Goal: Information Seeking & Learning: Compare options

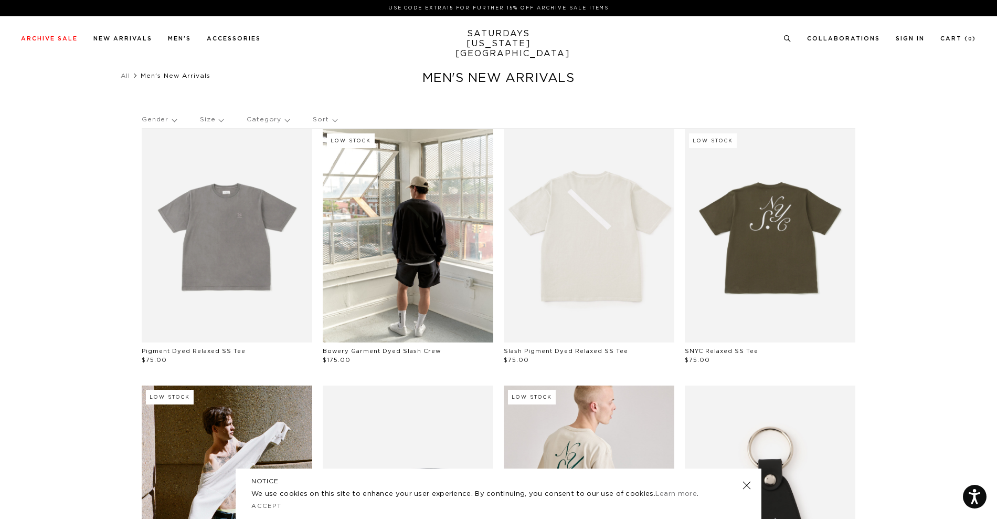
click at [260, 121] on p "Category" at bounding box center [268, 120] width 43 height 24
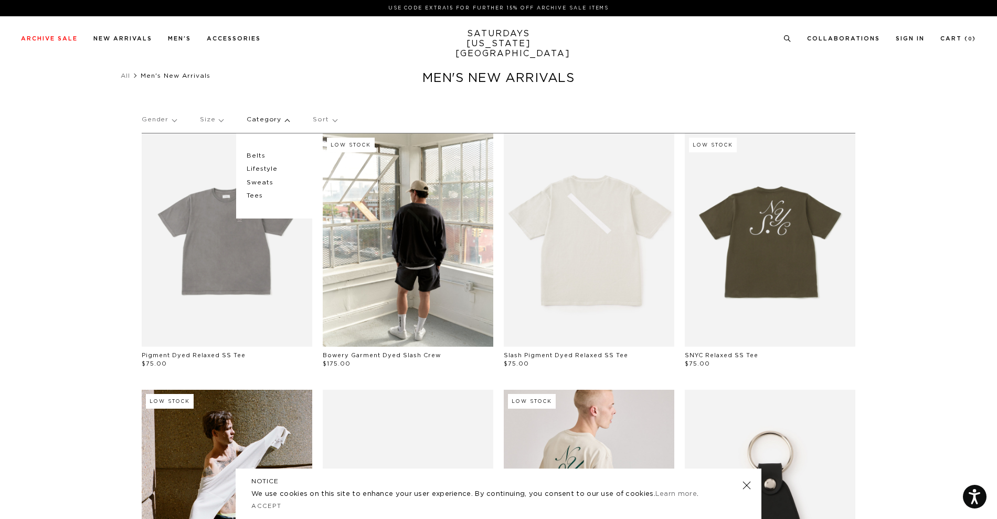
click at [329, 114] on p "Sort" at bounding box center [325, 120] width 24 height 24
click at [336, 185] on p "Price (Lowest-highest)" at bounding box center [349, 183] width 80 height 14
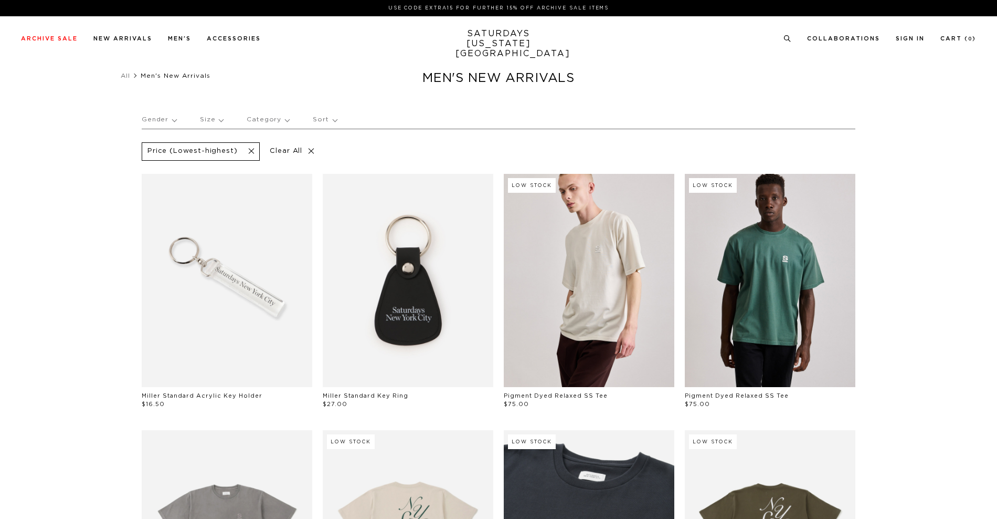
scroll to position [262, 0]
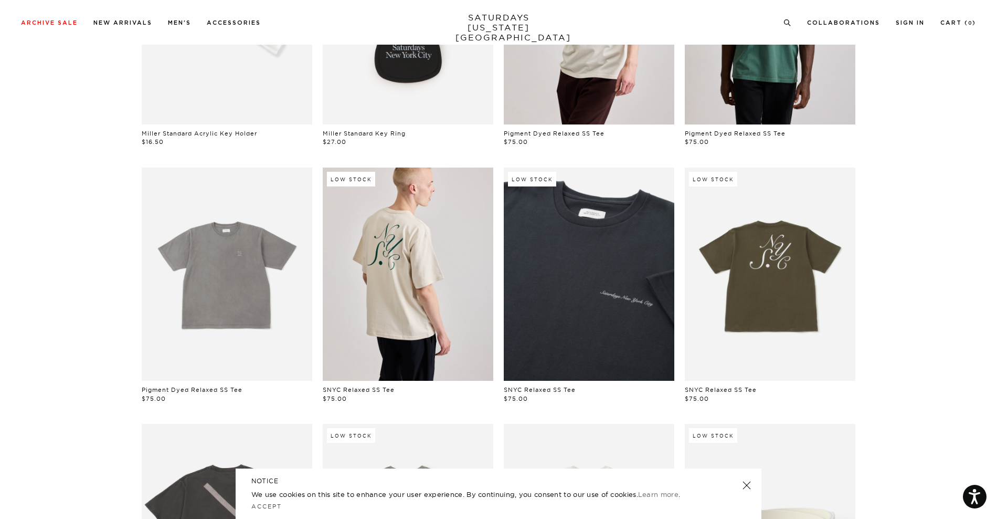
drag, startPoint x: 445, startPoint y: 315, endPoint x: 931, endPoint y: 246, distance: 491.0
drag, startPoint x: 931, startPoint y: 246, endPoint x: 927, endPoint y: 195, distance: 50.5
click at [927, 195] on section "Price (Lowest-highest) Clear All Miller Standard Acrylic Key Holder $16.50 Mill…" at bounding box center [498, 415] width 997 height 1099
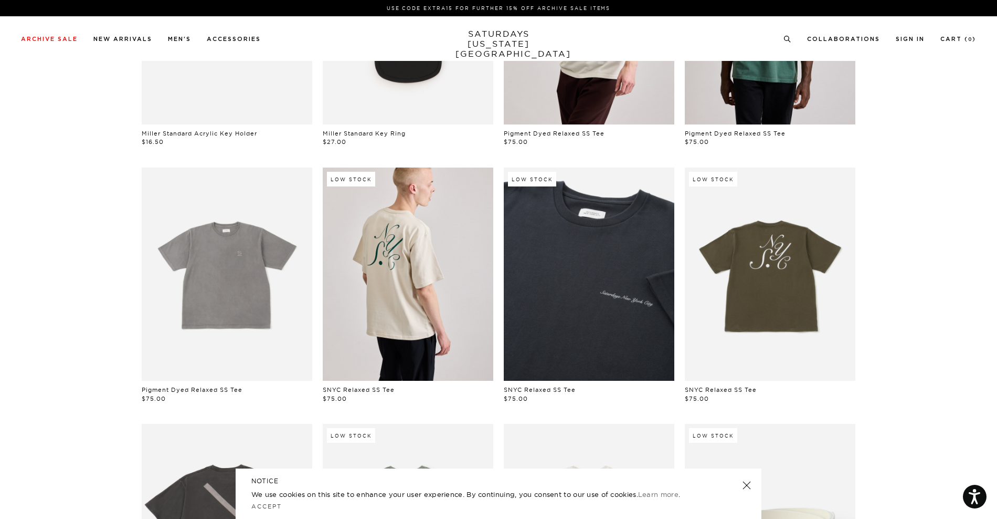
scroll to position [0, 0]
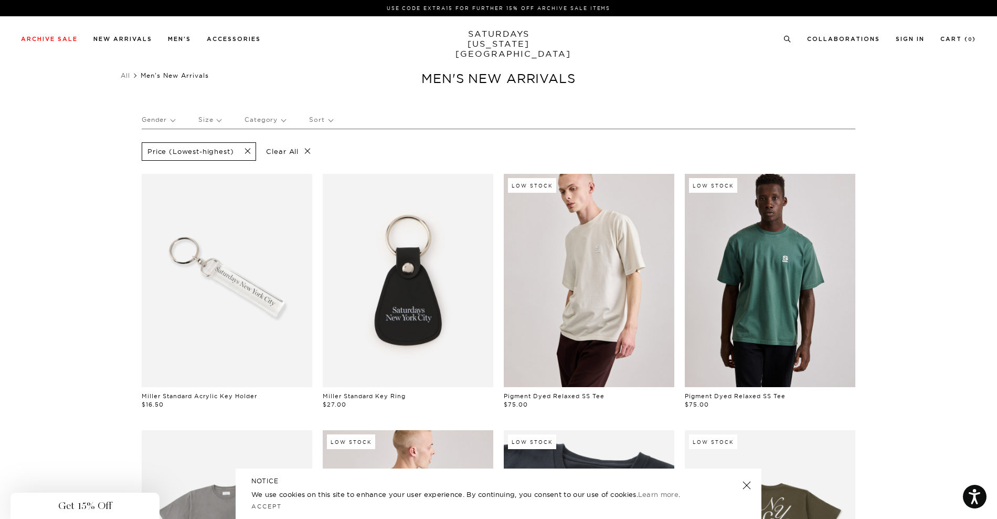
drag, startPoint x: 34, startPoint y: 28, endPoint x: 40, endPoint y: 37, distance: 11.4
click at [40, 37] on div "Close dialog Be the first to know. Subscribe to emails and receive 15% off your…" at bounding box center [498, 259] width 997 height 519
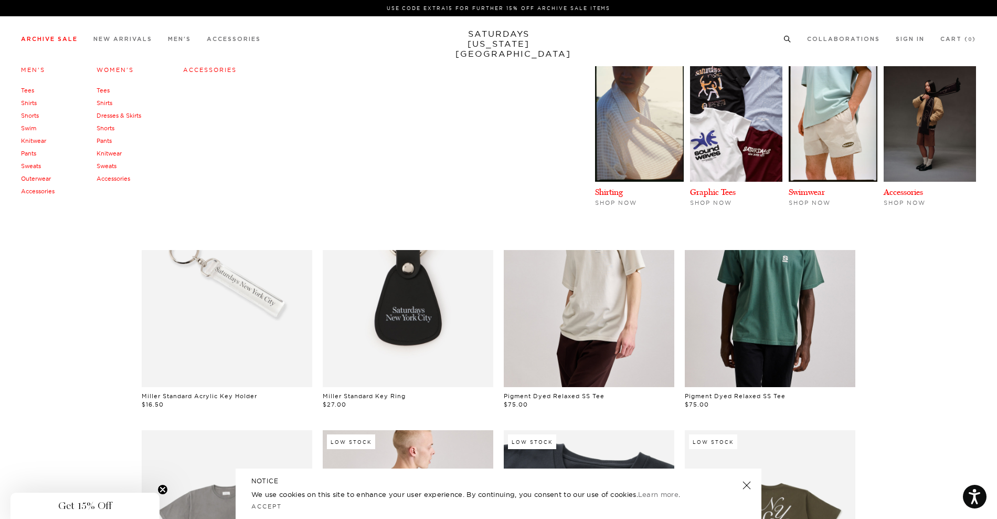
click at [25, 71] on link "Men's" at bounding box center [33, 69] width 24 height 7
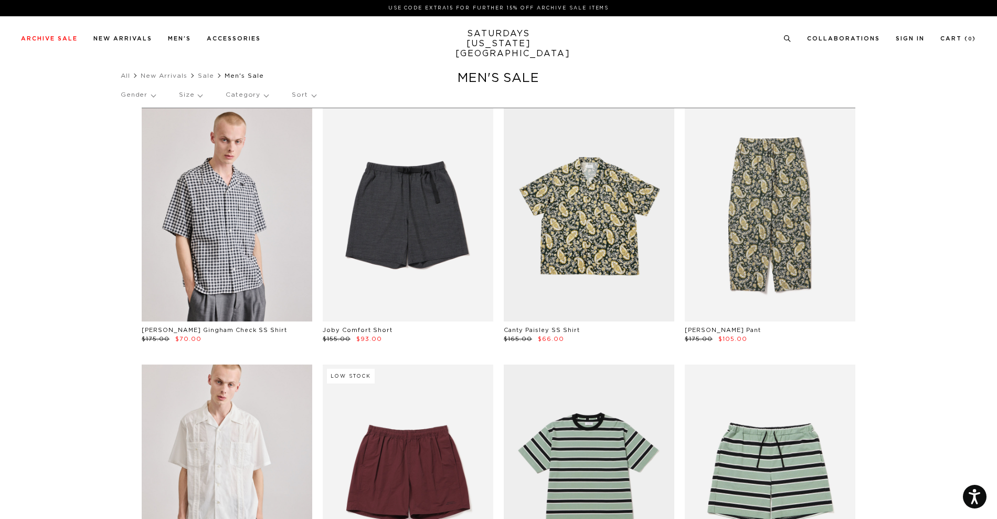
click at [260, 94] on p "Category" at bounding box center [247, 95] width 43 height 24
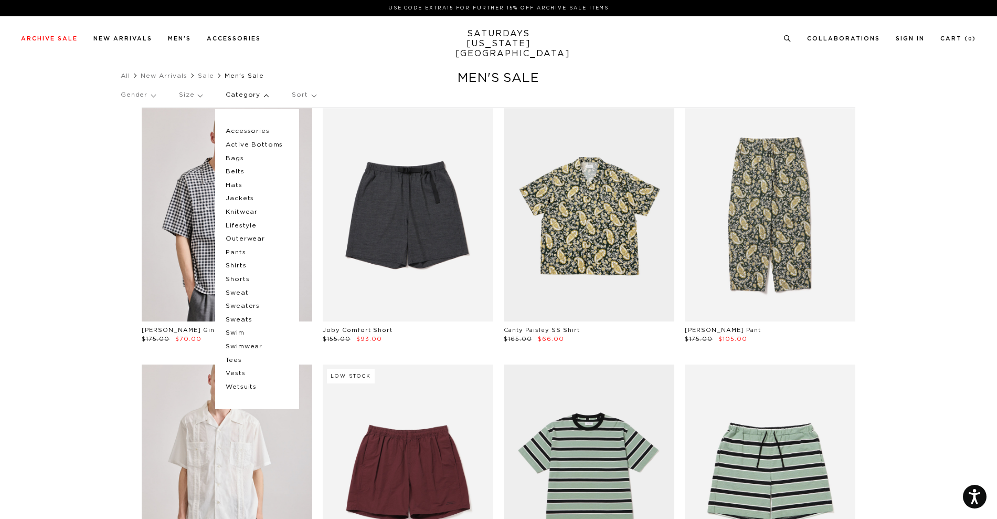
click at [294, 96] on p "Sort" at bounding box center [304, 95] width 24 height 24
click at [311, 159] on p "Price (Lowest-highest)" at bounding box center [333, 159] width 82 height 14
click at [261, 94] on p "Category" at bounding box center [247, 95] width 43 height 24
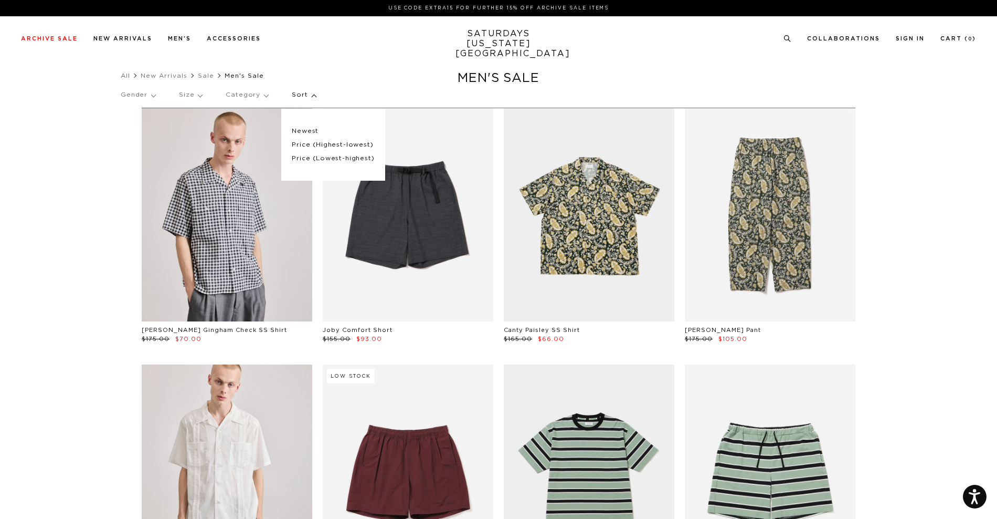
click at [322, 159] on p "Price (Lowest-highest)" at bounding box center [333, 159] width 82 height 14
click at [393, 83] on div "Gender Size Category Sort Newest Price (Highest-lowest) Price (Lowest-highest)" at bounding box center [499, 97] width 756 height 28
click at [304, 91] on p "Sort" at bounding box center [304, 95] width 24 height 24
click at [306, 93] on p "Sort" at bounding box center [304, 95] width 24 height 24
click at [331, 144] on p "Price (Highest-lowest)" at bounding box center [333, 145] width 82 height 14
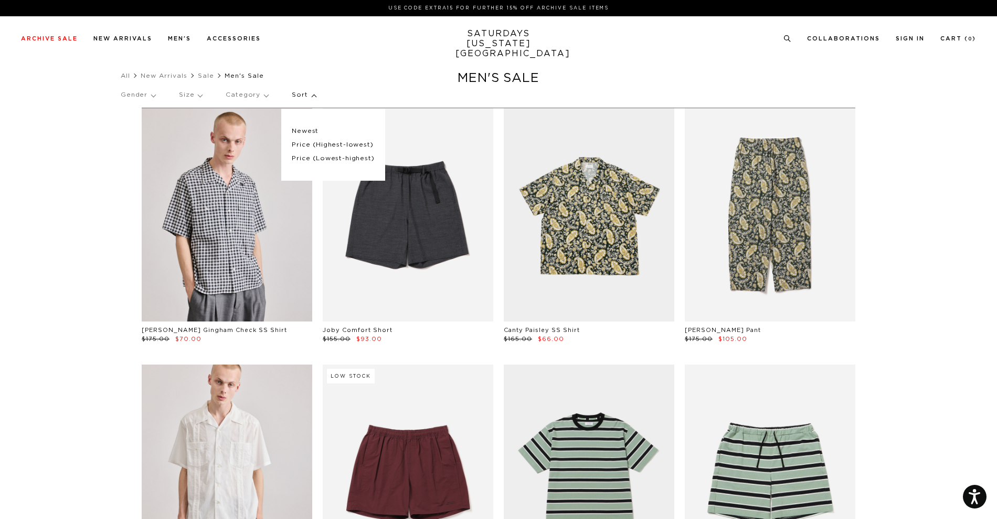
click at [303, 144] on p "Price (Highest-lowest)" at bounding box center [333, 145] width 82 height 14
click at [301, 130] on p "Newest" at bounding box center [333, 131] width 82 height 14
click at [301, 92] on p "Sort" at bounding box center [304, 95] width 24 height 24
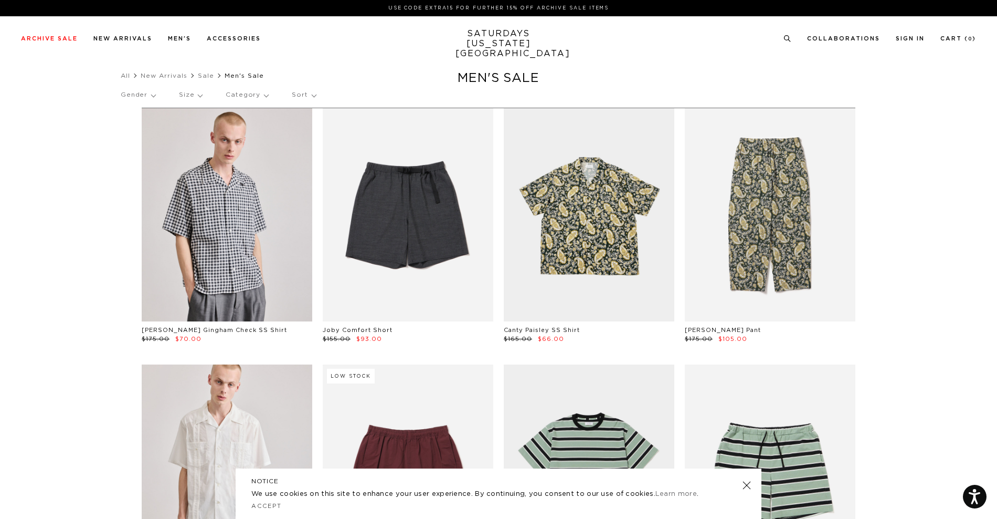
click at [311, 96] on p "Sort" at bounding box center [304, 95] width 24 height 24
click at [304, 159] on p "Price (Lowest-highest)" at bounding box center [328, 159] width 80 height 14
click at [365, 60] on div "Archive Sale Men's Tees Shirts Shorts Swim Knitwear Pants Sweats Women's" at bounding box center [498, 38] width 997 height 45
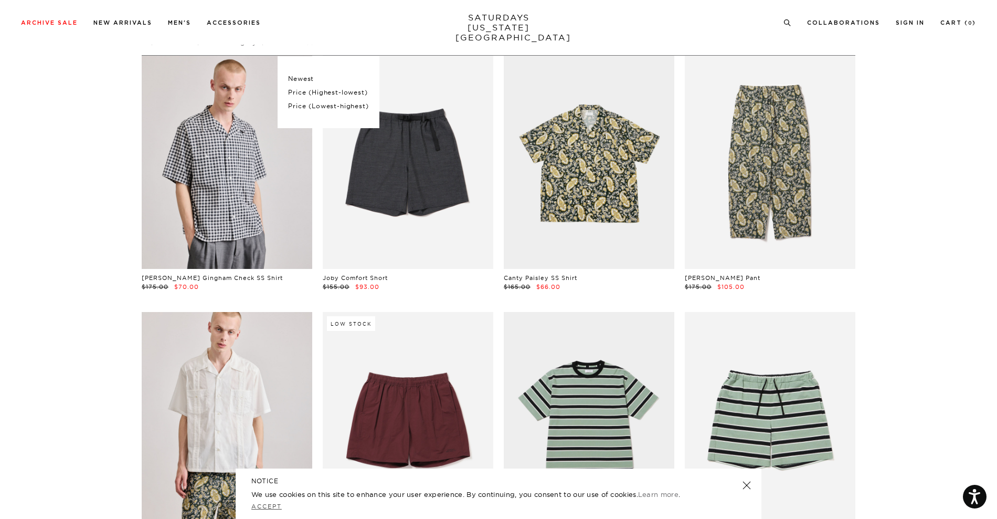
click at [265, 506] on link "Accept" at bounding box center [266, 505] width 30 height 7
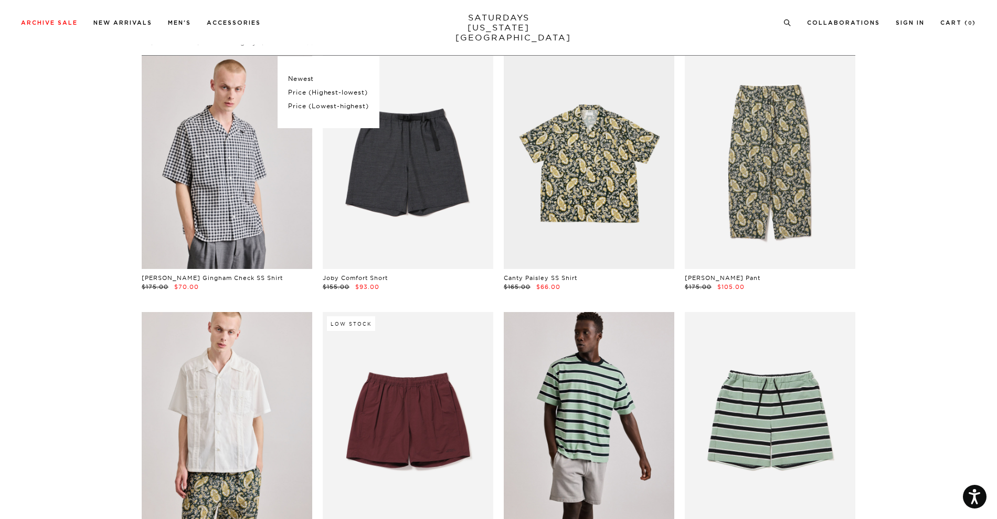
scroll to position [0, 0]
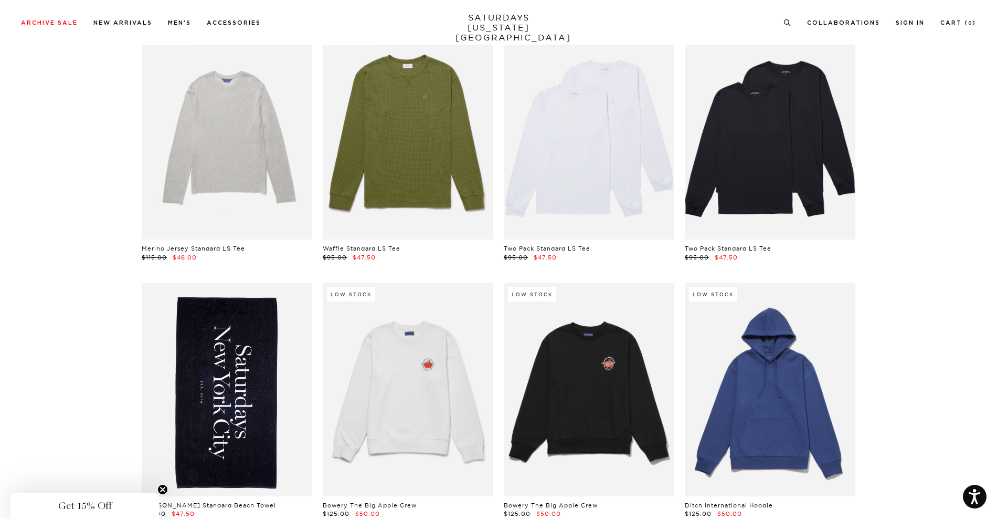
scroll to position [3622, 0]
